Goal: Communication & Community: Participate in discussion

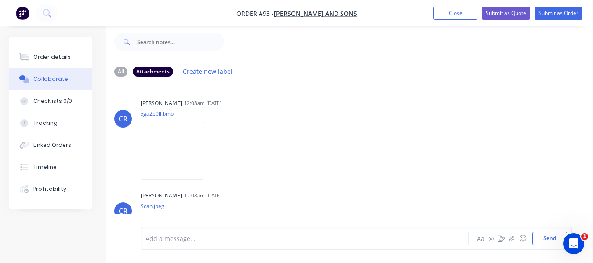
scroll to position [182, 0]
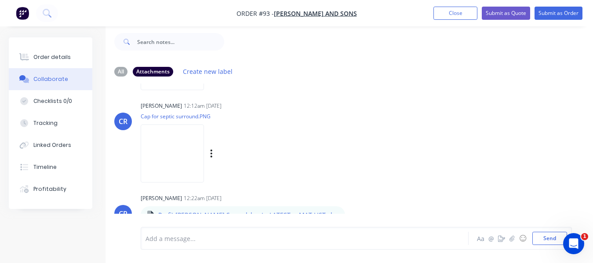
click at [310, 100] on div "[PERSON_NAME] 12:12am [DATE] Cap for septic surround.PNG Labels Download" at bounding box center [277, 138] width 273 height 79
click at [310, 102] on div "[PERSON_NAME] 12:12am [DATE]" at bounding box center [277, 106] width 273 height 8
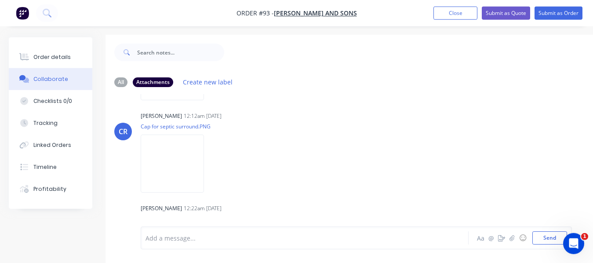
scroll to position [0, 0]
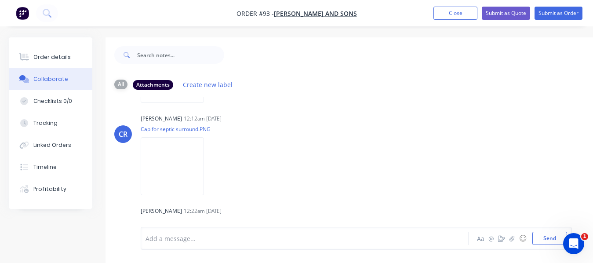
click at [116, 84] on div "All" at bounding box center [120, 85] width 13 height 10
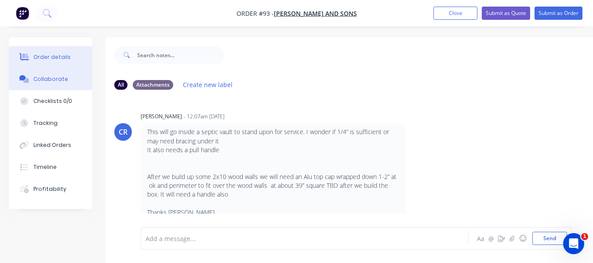
click at [61, 61] on div "Order details" at bounding box center [51, 57] width 37 height 8
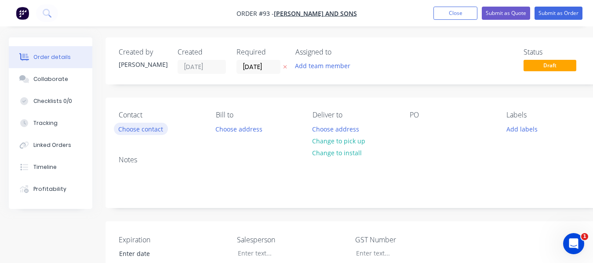
click at [137, 127] on button "Choose contact" at bounding box center [141, 129] width 54 height 12
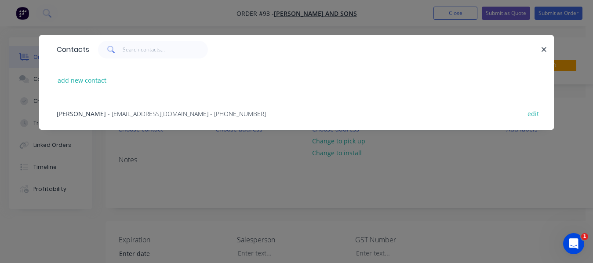
click at [174, 143] on div "Contacts add new contact [PERSON_NAME] - [EMAIL_ADDRESS][DOMAIN_NAME] - [PHONE_…" at bounding box center [296, 89] width 515 height 108
click at [542, 49] on icon "button" at bounding box center [544, 50] width 6 height 8
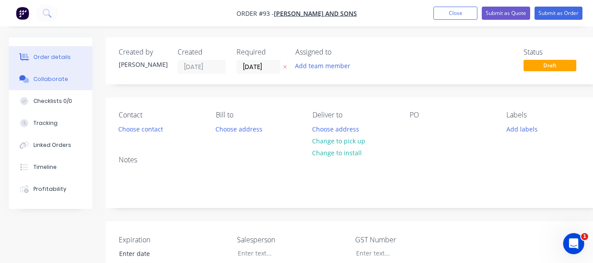
click at [53, 81] on div "Collaborate" at bounding box center [50, 79] width 35 height 8
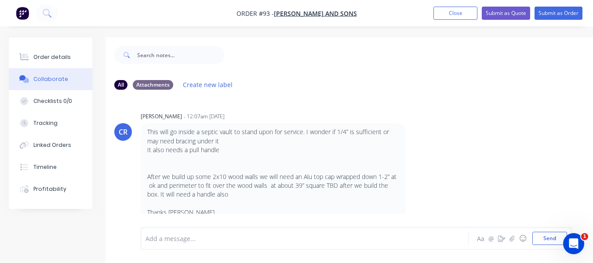
drag, startPoint x: 224, startPoint y: 158, endPoint x: 233, endPoint y: 157, distance: 8.8
click at [233, 157] on p "This will go inside a septic vault to stand upon for service. I wonder if 1/4” …" at bounding box center [273, 171] width 252 height 89
